Goal: Information Seeking & Learning: Learn about a topic

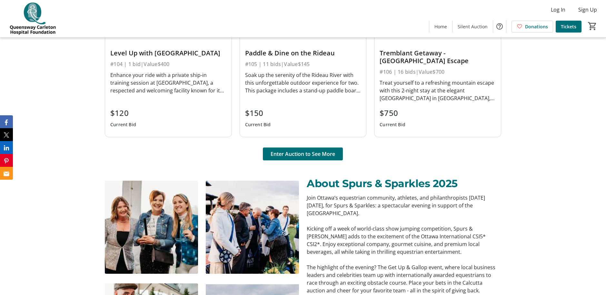
scroll to position [540, 0]
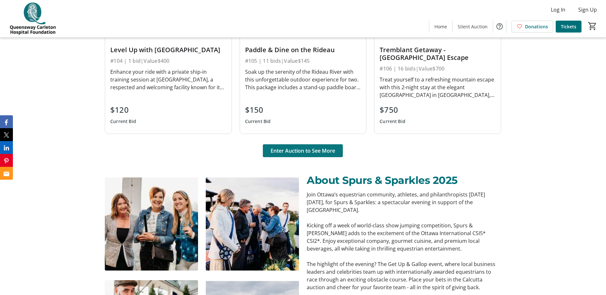
click at [309, 154] on span "Enter Auction to See More" at bounding box center [303, 151] width 65 height 8
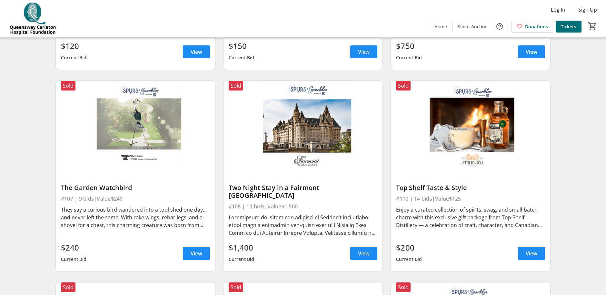
scroll to position [420, 0]
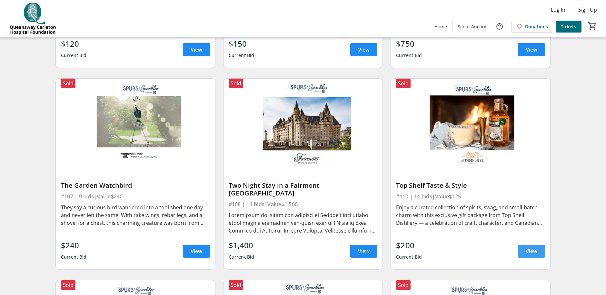
click at [529, 248] on span "View" at bounding box center [532, 252] width 12 height 8
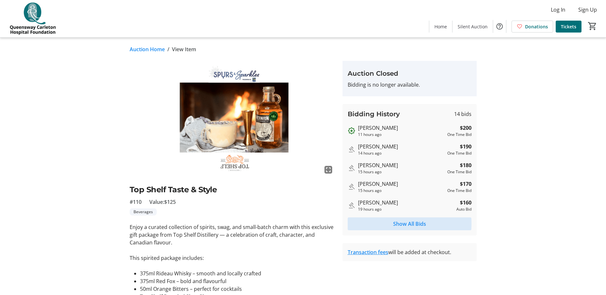
click at [406, 224] on span "Show All Bids" at bounding box center [409, 224] width 33 height 8
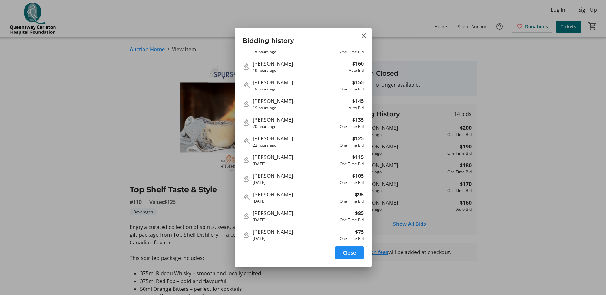
scroll to position [68, 0]
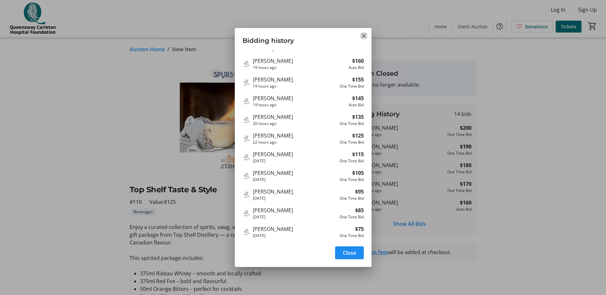
click at [366, 33] on mat-icon "Close" at bounding box center [364, 36] width 8 height 8
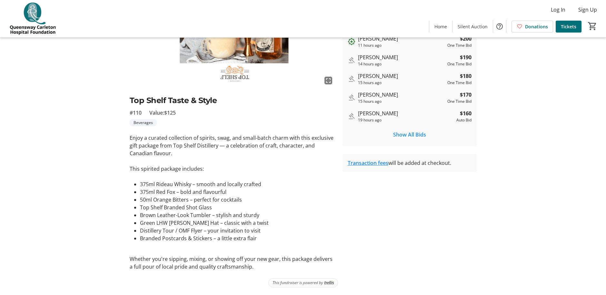
scroll to position [0, 0]
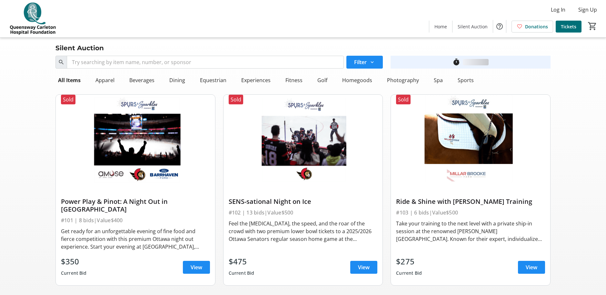
scroll to position [420, 0]
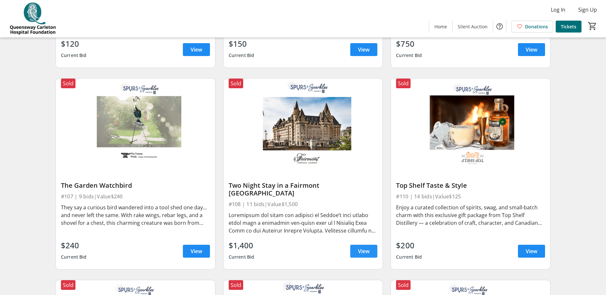
click at [372, 246] on span at bounding box center [363, 251] width 27 height 15
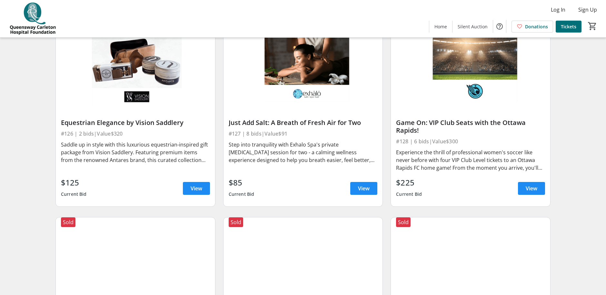
scroll to position [1680, 0]
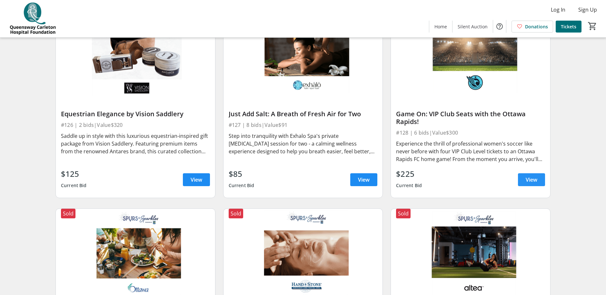
click at [537, 176] on span "View" at bounding box center [532, 180] width 12 height 8
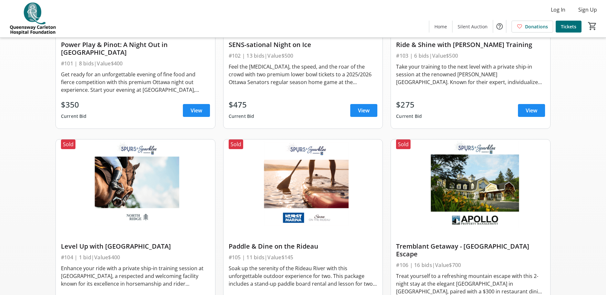
scroll to position [210, 0]
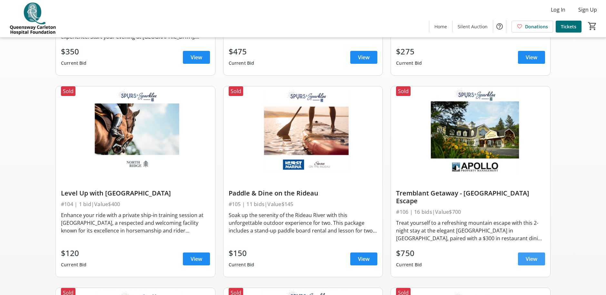
click at [535, 255] on span "View" at bounding box center [532, 259] width 12 height 8
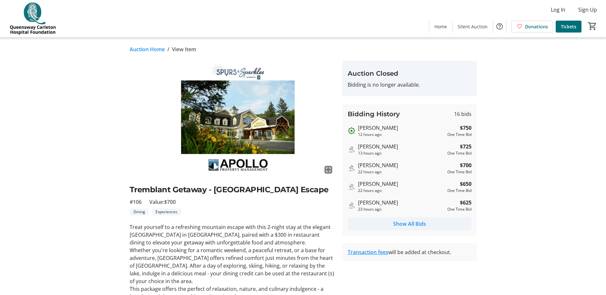
click at [412, 224] on span "Show All Bids" at bounding box center [409, 224] width 33 height 8
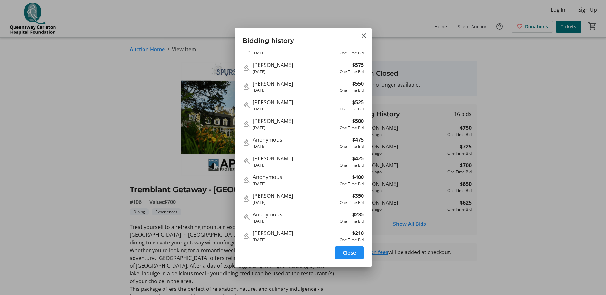
scroll to position [106, 0]
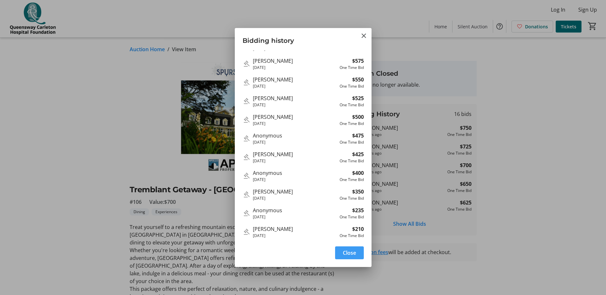
click at [362, 260] on span "button" at bounding box center [349, 252] width 29 height 15
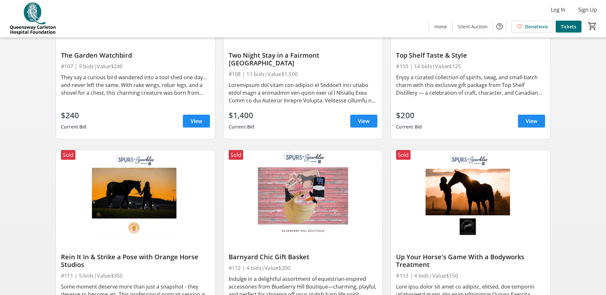
scroll to position [528, 0]
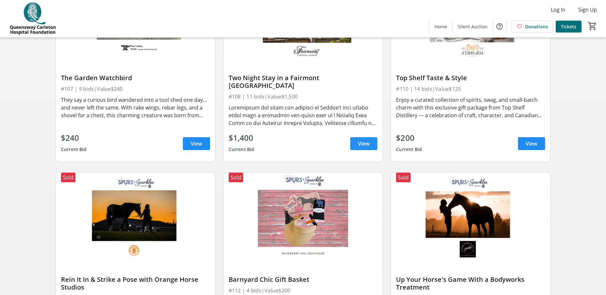
click at [373, 138] on span at bounding box center [363, 143] width 27 height 15
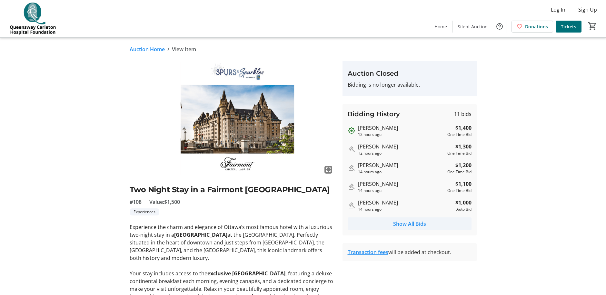
click at [412, 222] on span "Show All Bids" at bounding box center [409, 224] width 33 height 8
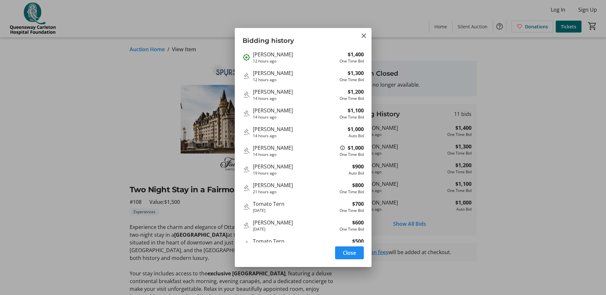
scroll to position [12, 0]
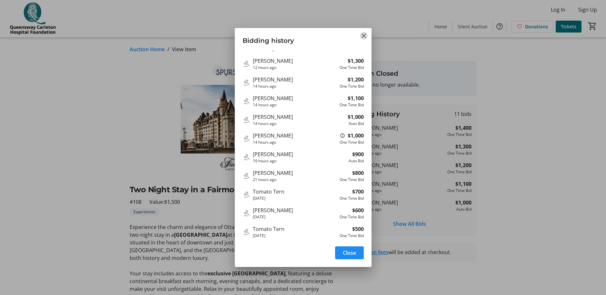
click at [363, 35] on mat-icon "Close" at bounding box center [364, 36] width 8 height 8
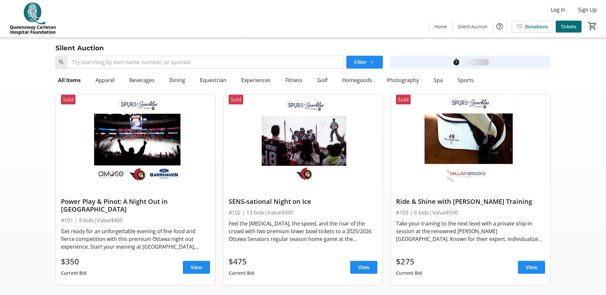
scroll to position [528, 0]
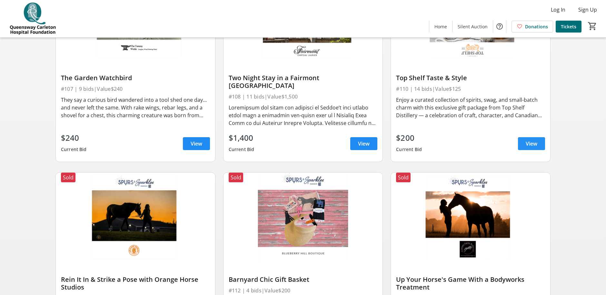
click at [530, 140] on span "View" at bounding box center [532, 144] width 12 height 8
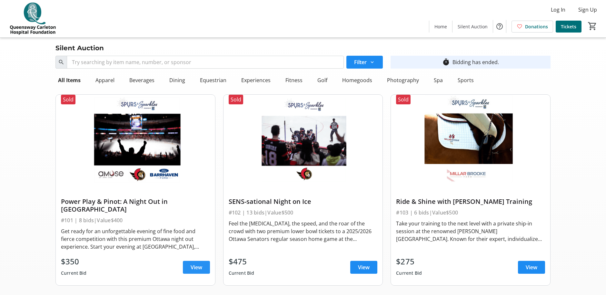
click at [200, 264] on span "View" at bounding box center [197, 268] width 12 height 8
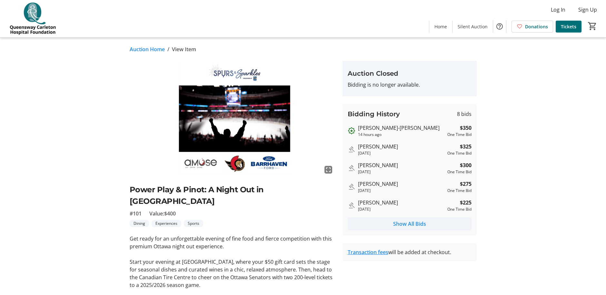
click at [417, 225] on span "Show All Bids" at bounding box center [409, 224] width 33 height 8
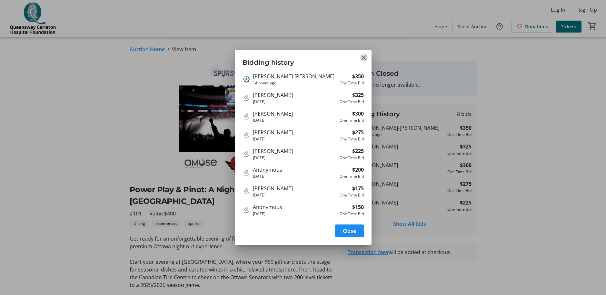
click at [362, 54] on mat-icon "Close" at bounding box center [364, 58] width 8 height 8
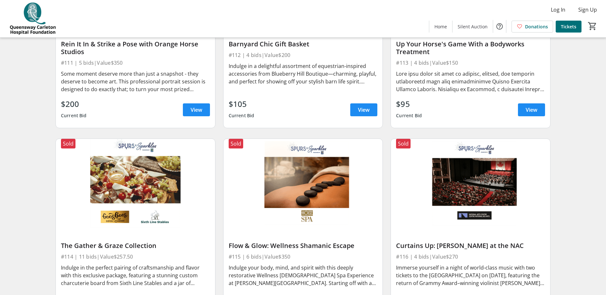
scroll to position [850, 0]
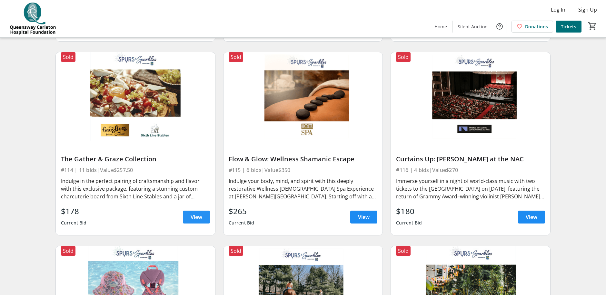
click at [203, 213] on span at bounding box center [196, 217] width 27 height 15
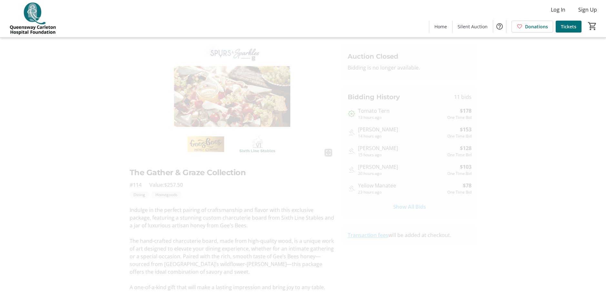
scroll to position [10, 0]
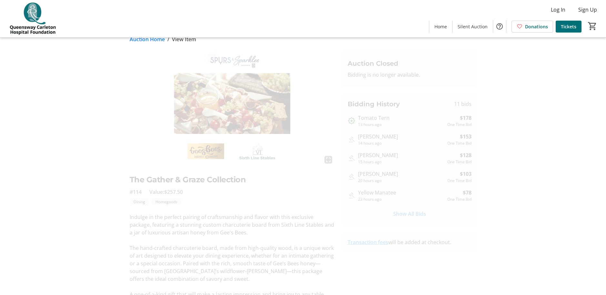
click at [211, 122] on img at bounding box center [232, 108] width 205 height 115
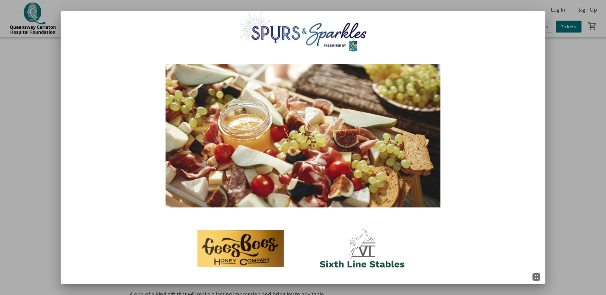
click at [479, 148] on img at bounding box center [303, 147] width 485 height 273
